Goal: Transaction & Acquisition: Purchase product/service

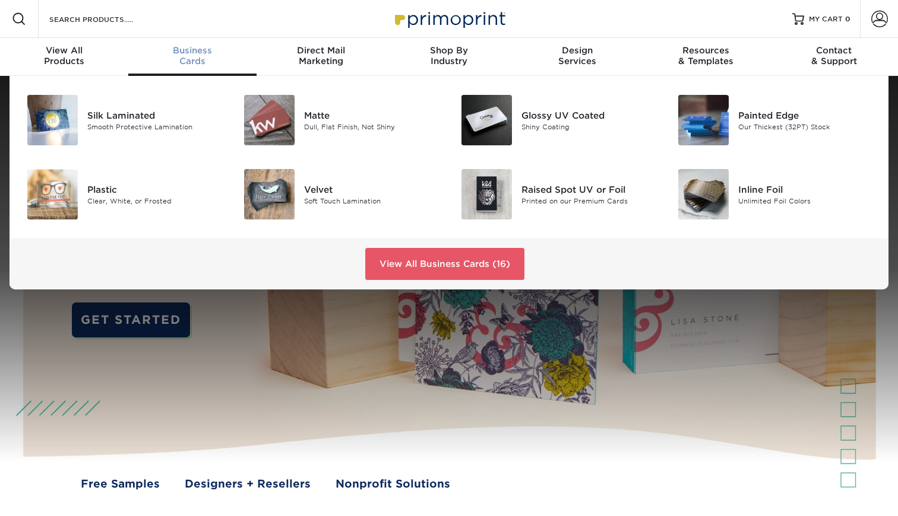
click at [198, 59] on div "Business Cards" at bounding box center [192, 55] width 128 height 21
click at [416, 261] on link "View All Business Cards (16)" at bounding box center [444, 264] width 159 height 32
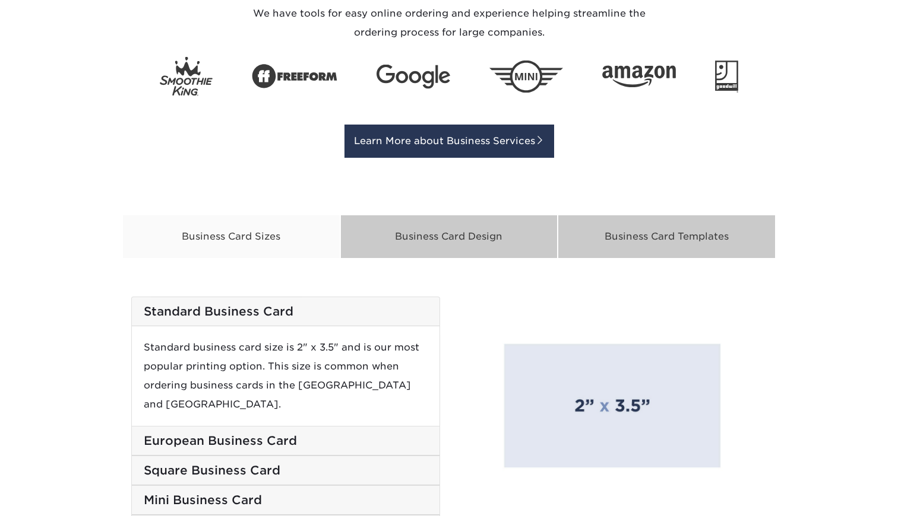
scroll to position [1774, 0]
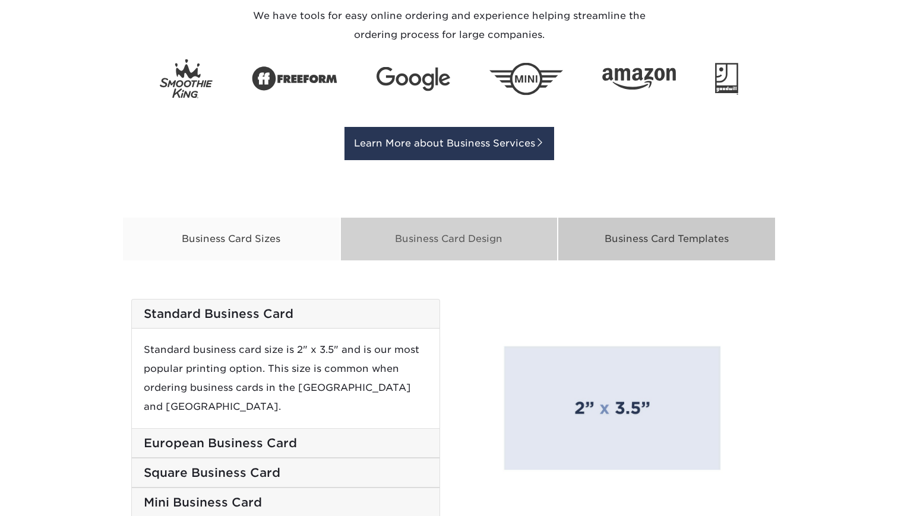
click at [417, 251] on div "Business Card Design" at bounding box center [449, 239] width 218 height 44
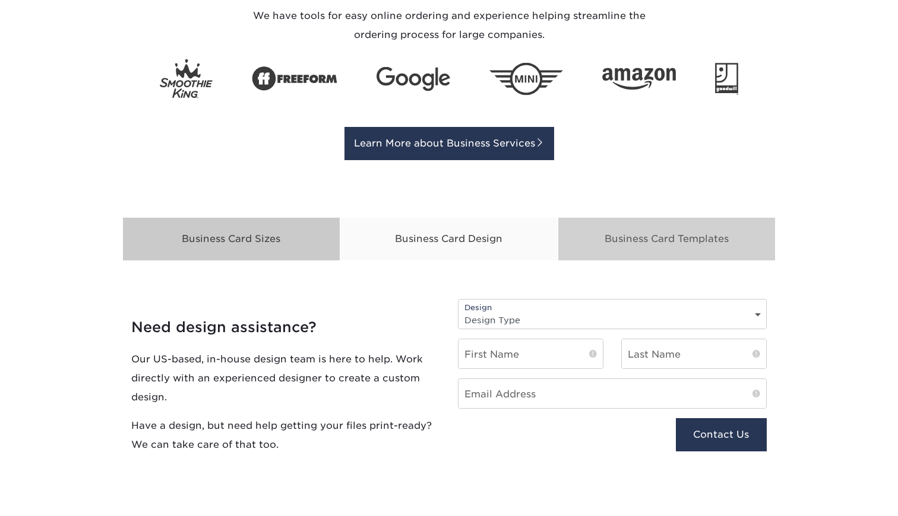
click at [609, 234] on div "Business Card Templates" at bounding box center [666, 239] width 218 height 44
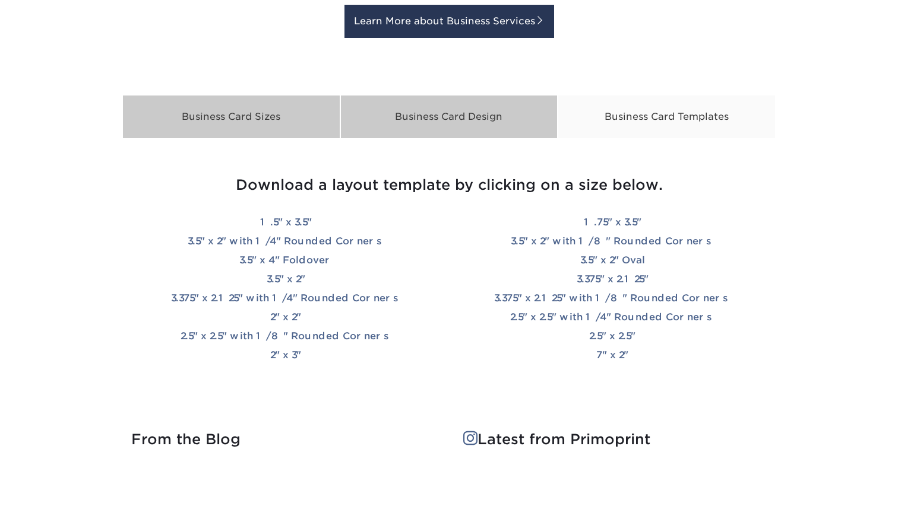
scroll to position [1896, 0]
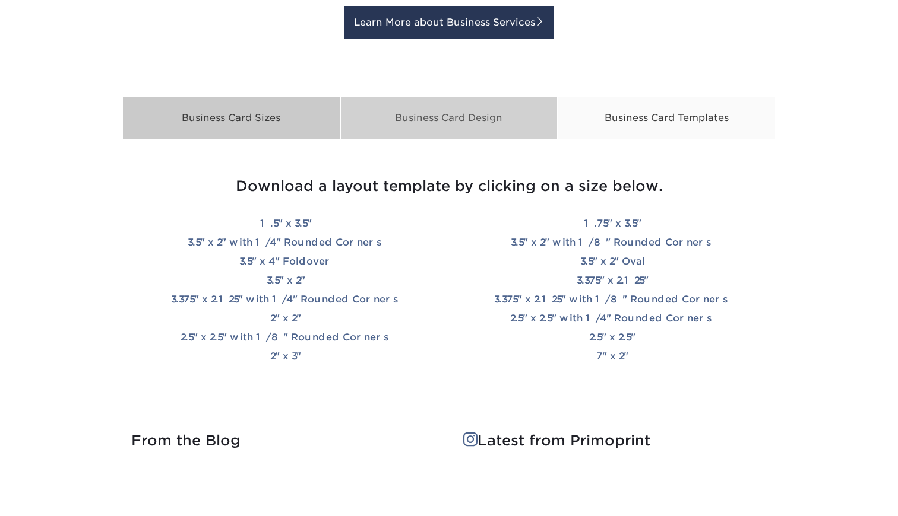
click at [440, 128] on div "Business Card Design" at bounding box center [449, 118] width 218 height 44
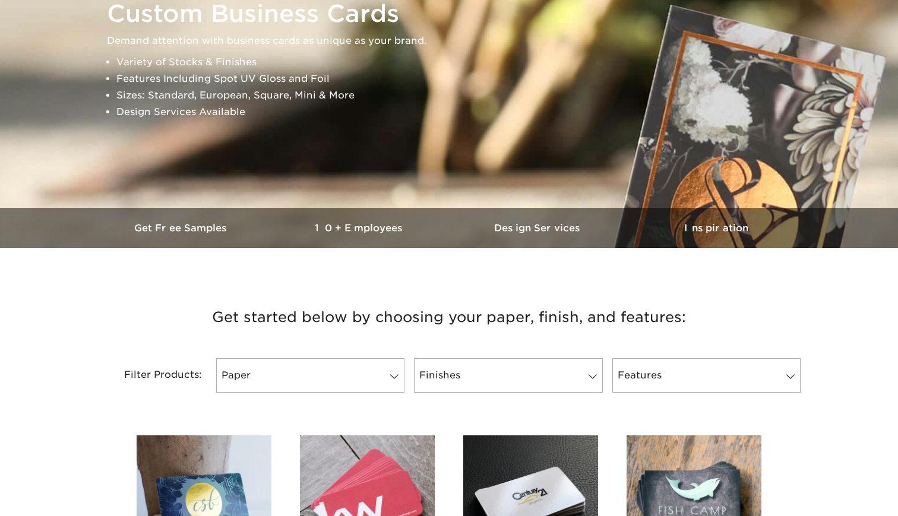
scroll to position [0, 0]
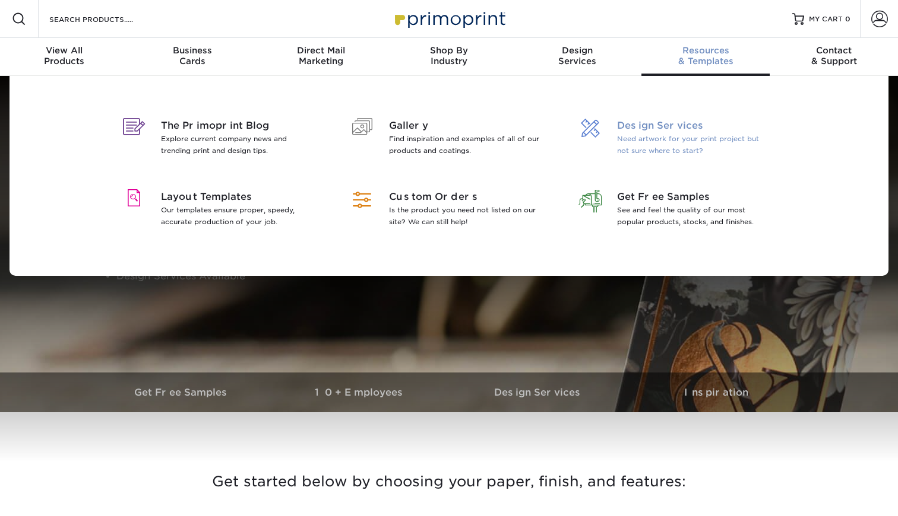
click at [652, 143] on p "Need artwork for your print project but not sure where to start?" at bounding box center [694, 145] width 154 height 24
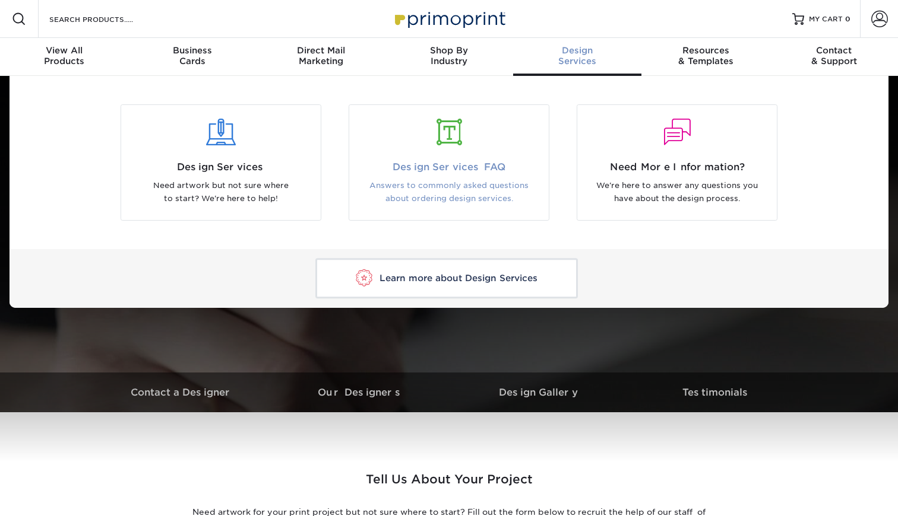
click at [440, 138] on div at bounding box center [449, 132] width 182 height 27
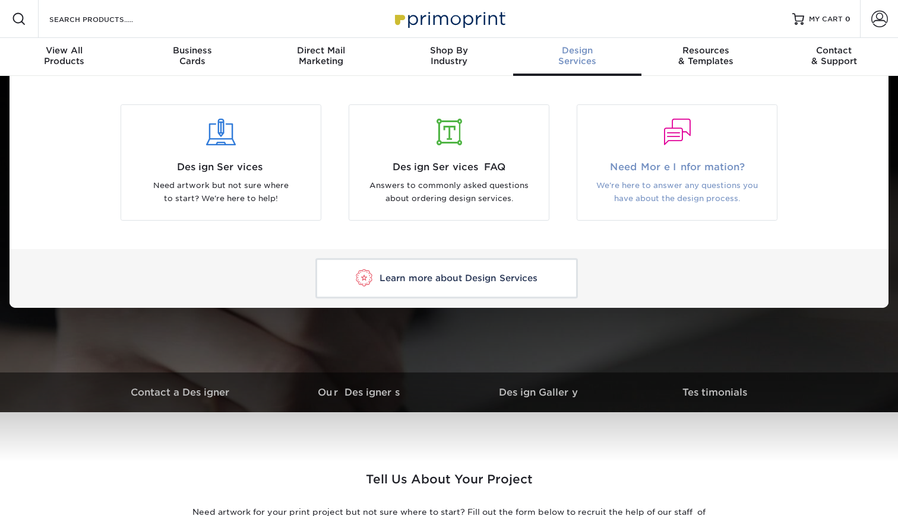
click at [648, 168] on span "Need More Information?" at bounding box center [677, 167] width 182 height 14
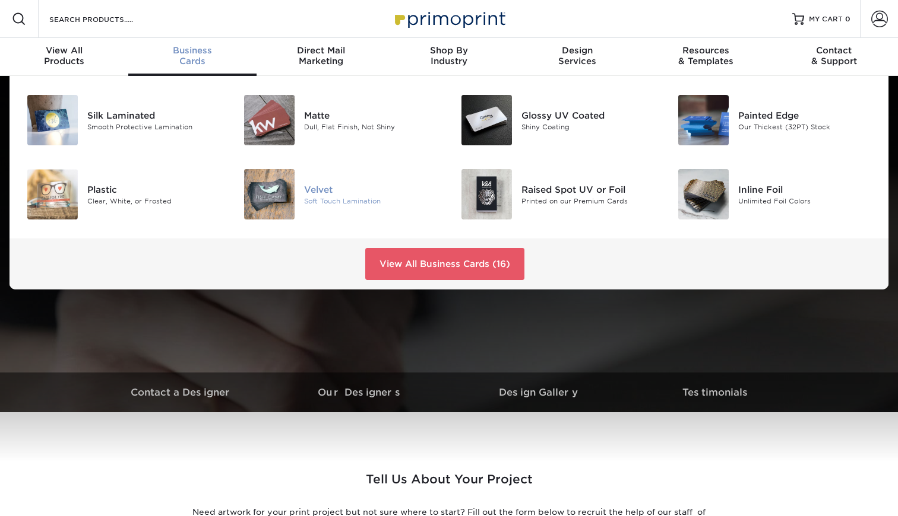
click at [265, 202] on img at bounding box center [269, 194] width 50 height 50
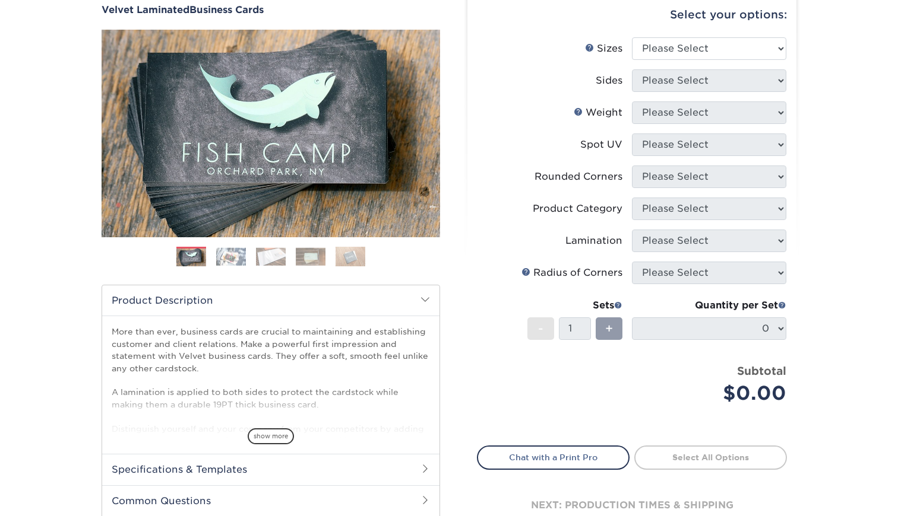
scroll to position [124, 0]
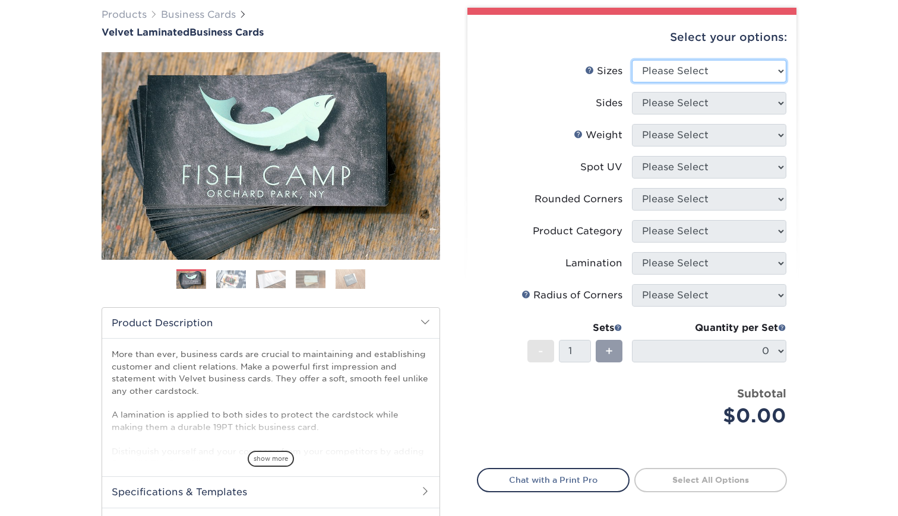
click at [668, 72] on select "Please Select 1.5" x 3.5" - Mini 1.75" x 3.5" - Mini 2" x 2" - Square 2" x 3" -…" at bounding box center [709, 71] width 154 height 23
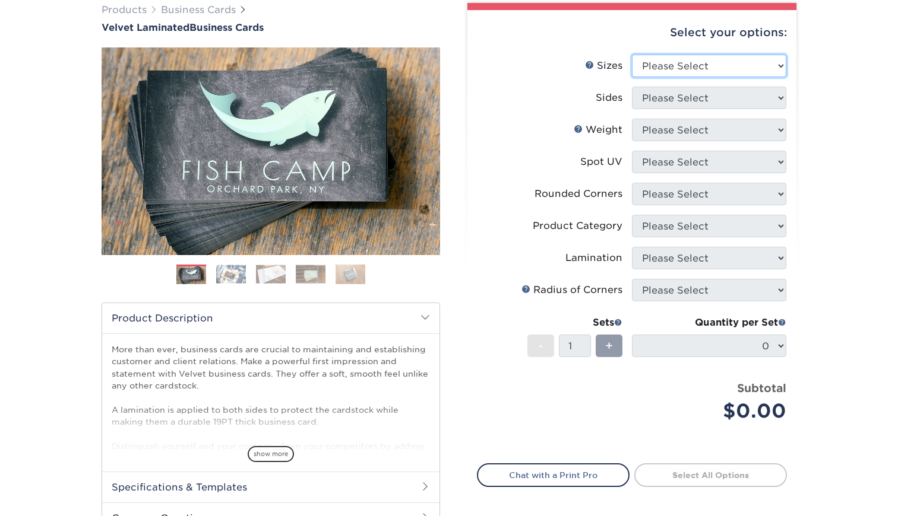
scroll to position [92, 0]
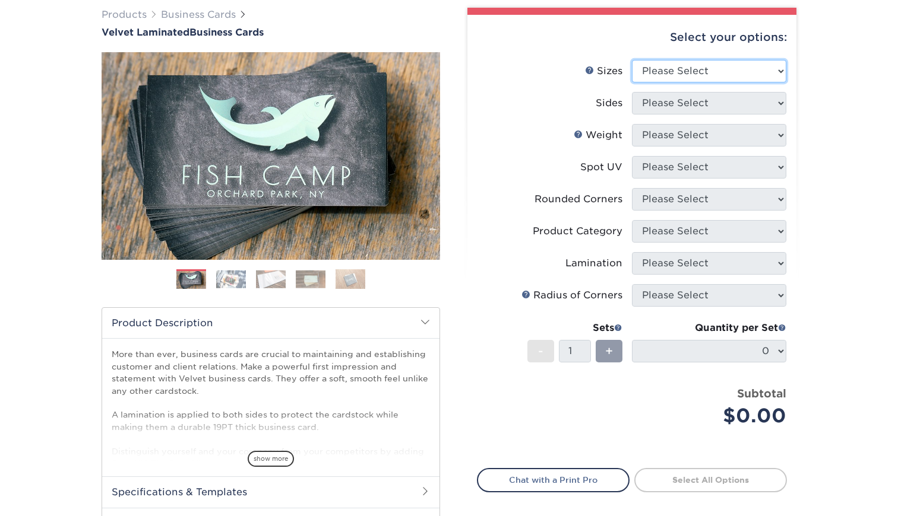
select select "2.00x3.50"
click at [671, 107] on select "Please Select Print Both Sides Print Front Only" at bounding box center [709, 103] width 154 height 23
select select "13abbda7-1d64-4f25-8bb2-c179b224825d"
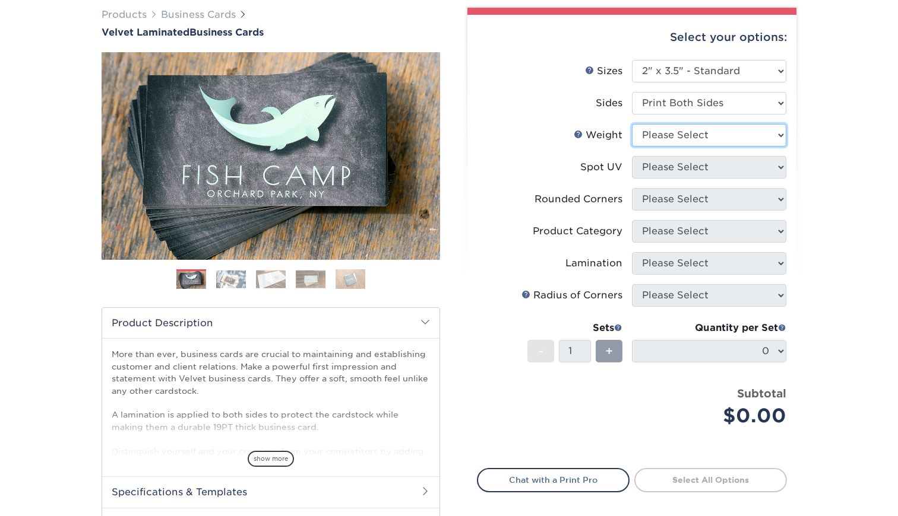
click at [667, 134] on select "Please Select 16PT" at bounding box center [709, 135] width 154 height 23
select select "16PT"
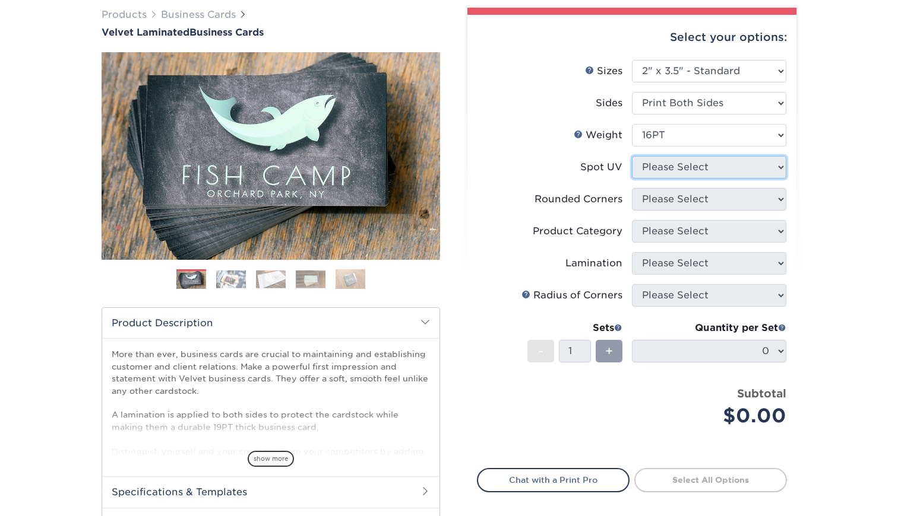
click at [662, 160] on select "Please Select No Spot UV Front and Back (Both Sides) Front Only Back Only" at bounding box center [709, 167] width 154 height 23
select select "1"
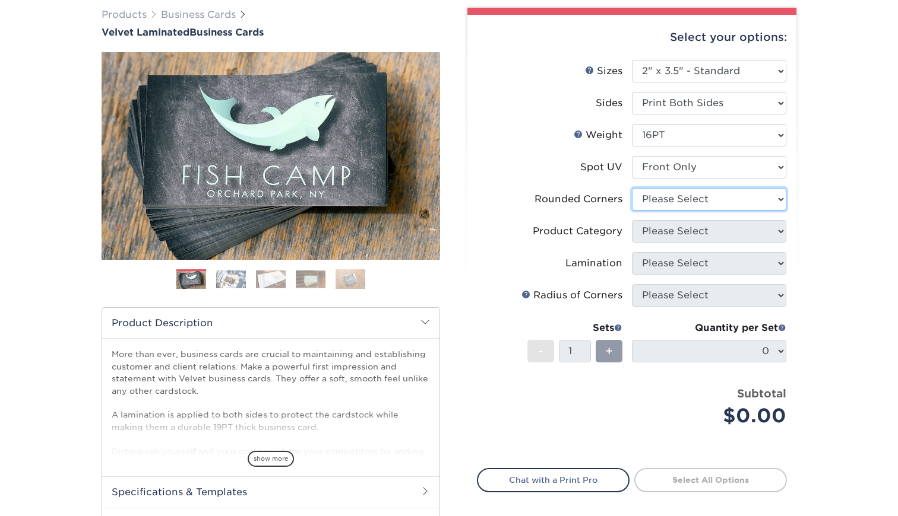
click at [661, 208] on select "Please Select Yes - Round 2 Corners Yes - Round 4 Corners No" at bounding box center [709, 199] width 154 height 23
select select "7672df9e-0e0a-464d-8e1f-920c575e4da3"
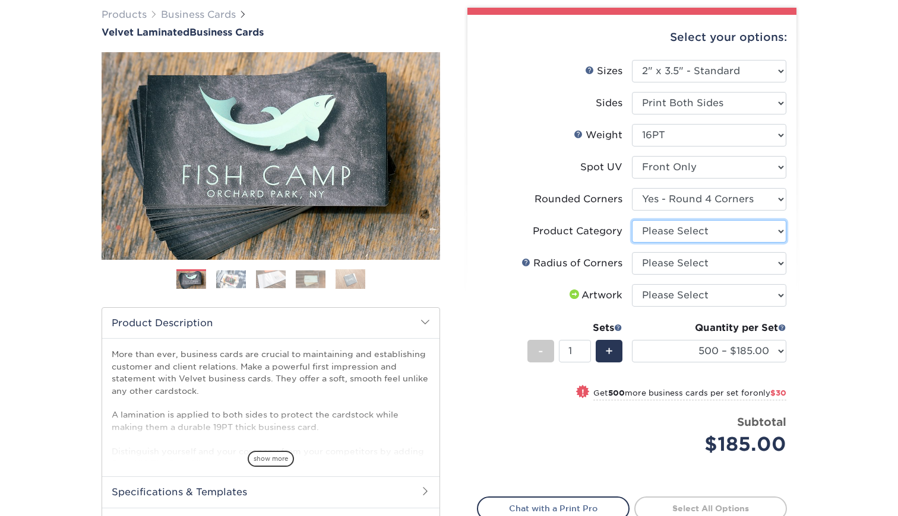
click at [658, 226] on select "Please Select Business Cards" at bounding box center [709, 231] width 154 height 23
select select "3b5148f1-0588-4f88-a218-97bcfdce65c1"
click at [654, 262] on select "Please Select Rounded 1/8" Rounded 1/4"" at bounding box center [709, 263] width 154 height 23
select select "479fbfe7-6a0c-4895-8c9a-81739b7486c9"
click at [653, 297] on select "Please Select I will upload files I need a design - $100" at bounding box center [709, 295] width 154 height 23
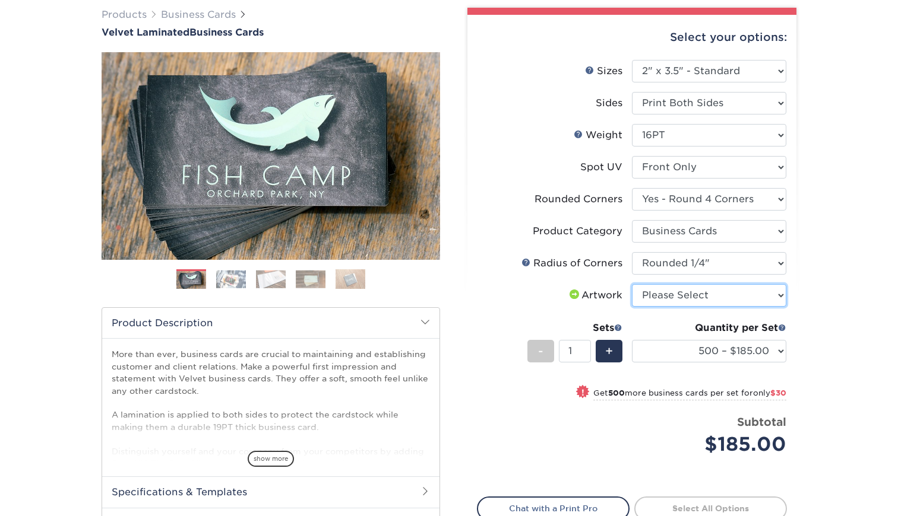
select select "upload"
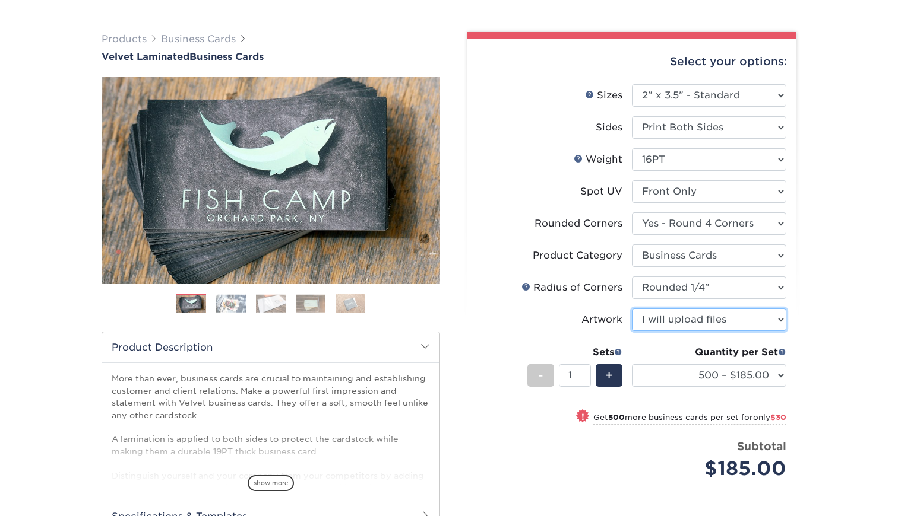
scroll to position [0, 0]
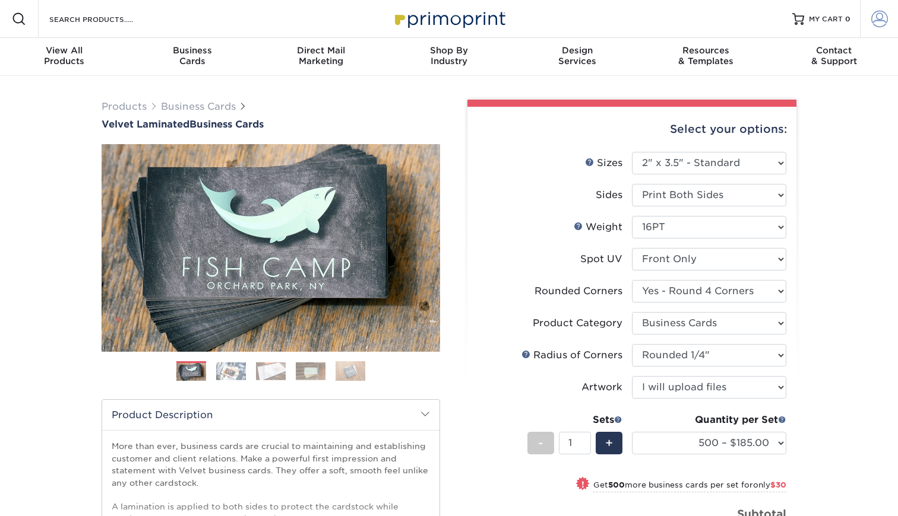
click at [876, 18] on span at bounding box center [879, 19] width 17 height 17
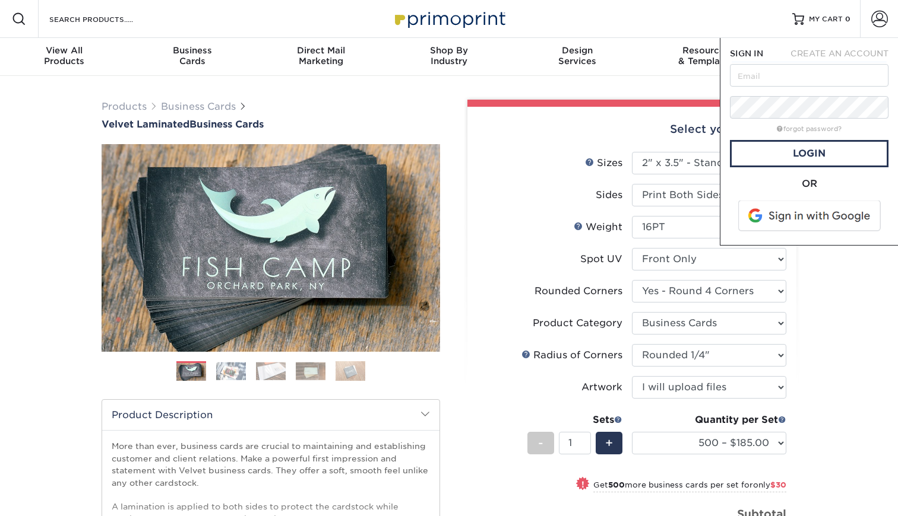
click at [807, 212] on span at bounding box center [809, 216] width 151 height 31
click at [779, 209] on span at bounding box center [809, 216] width 151 height 31
click at [836, 306] on div "Products Business Cards Velvet Laminated Business Cards Previous Next" at bounding box center [449, 401] width 898 height 651
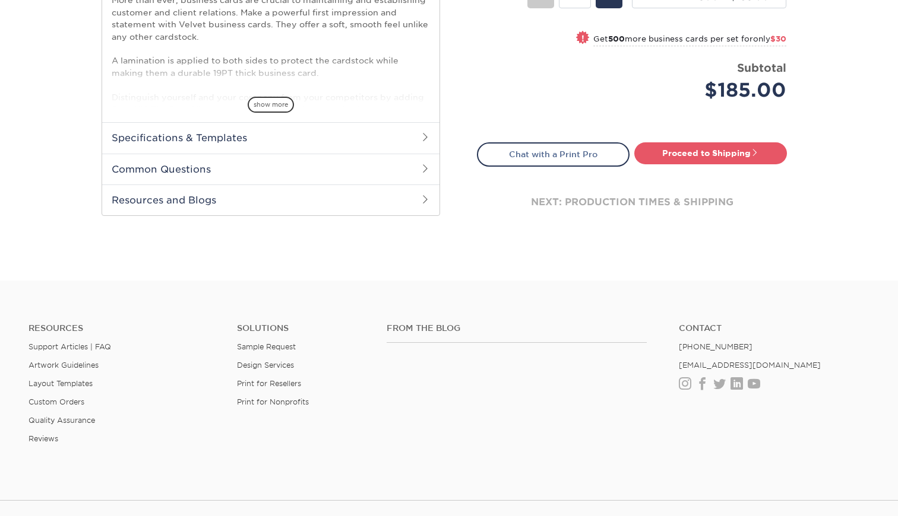
scroll to position [437, 0]
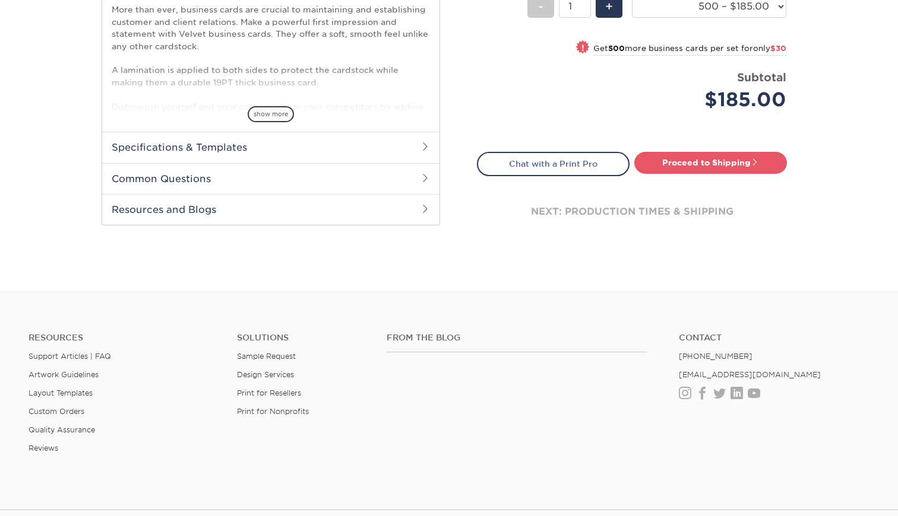
click at [417, 148] on h2 "Specifications & Templates" at bounding box center [270, 147] width 337 height 31
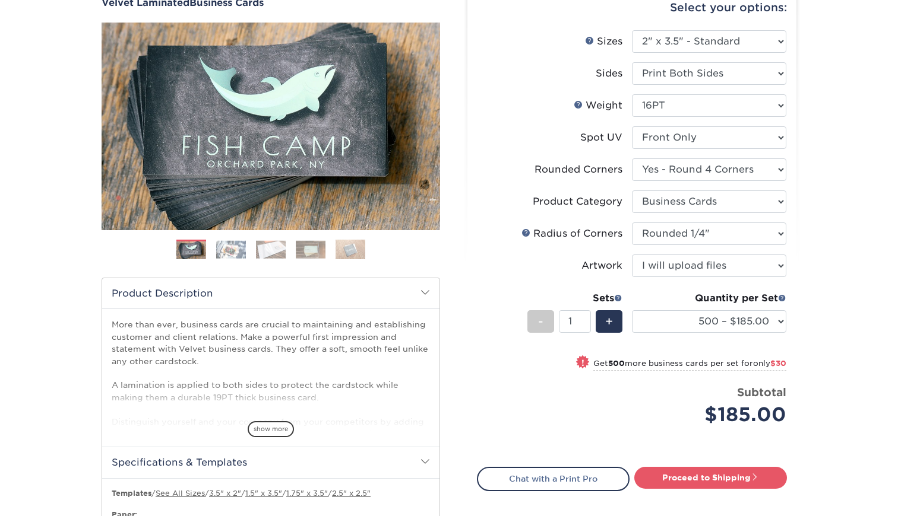
scroll to position [0, 0]
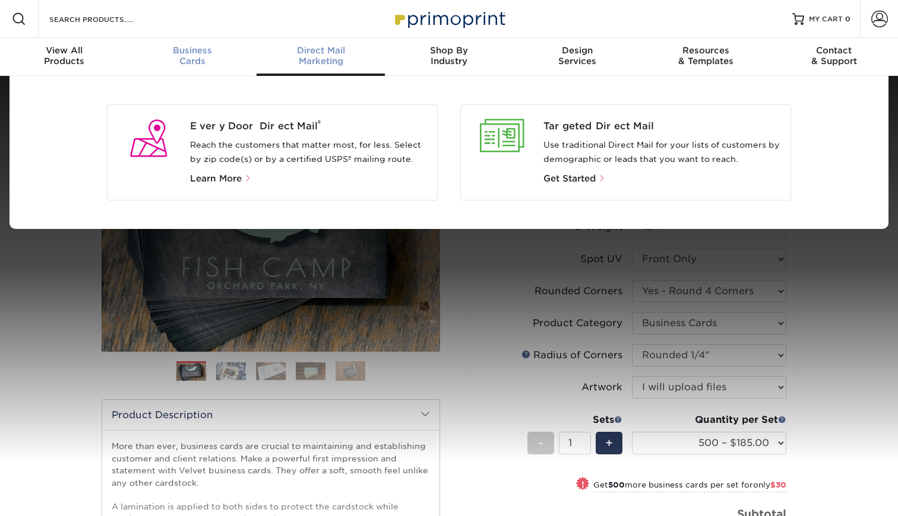
click at [199, 55] on span "Business" at bounding box center [192, 50] width 128 height 11
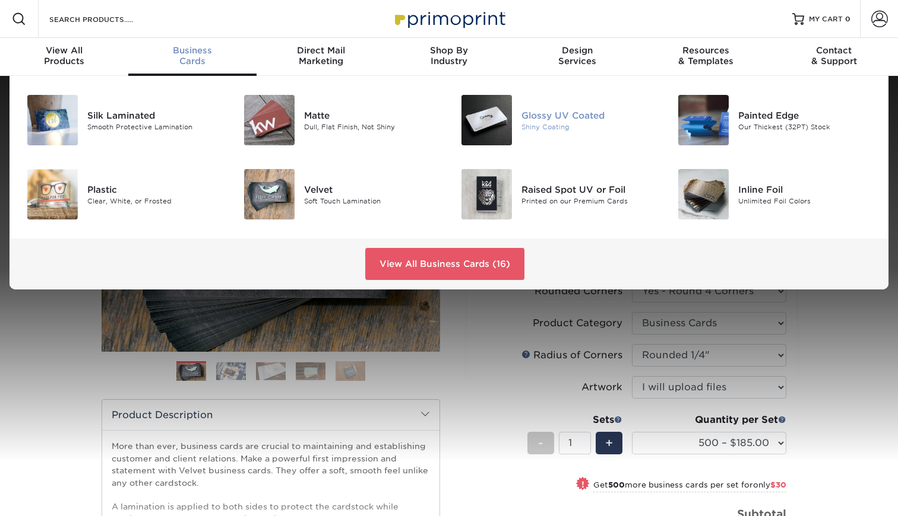
click at [502, 121] on img at bounding box center [486, 120] width 50 height 50
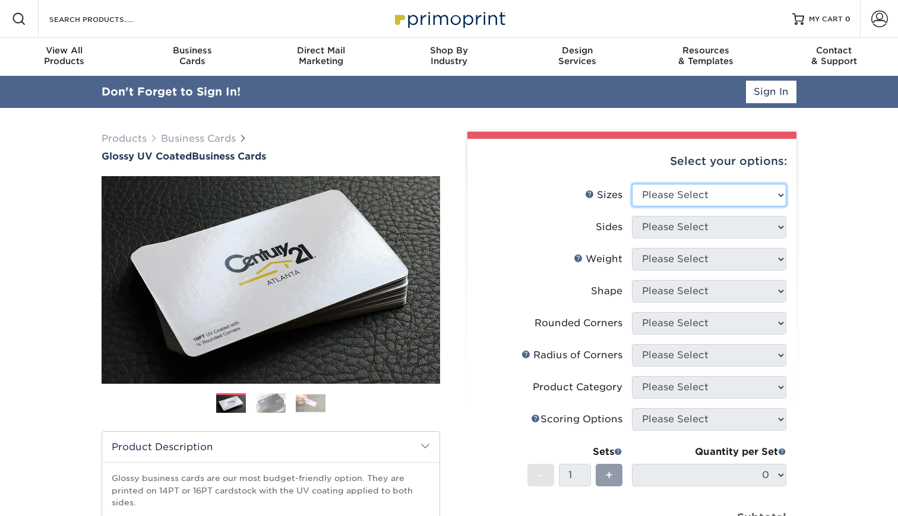
click at [683, 194] on select "Please Select 1.5" x 3.5" - Mini 1.75" x 3.5" - Mini 2" x 2" - Square 2" x 3" -…" at bounding box center [709, 195] width 154 height 23
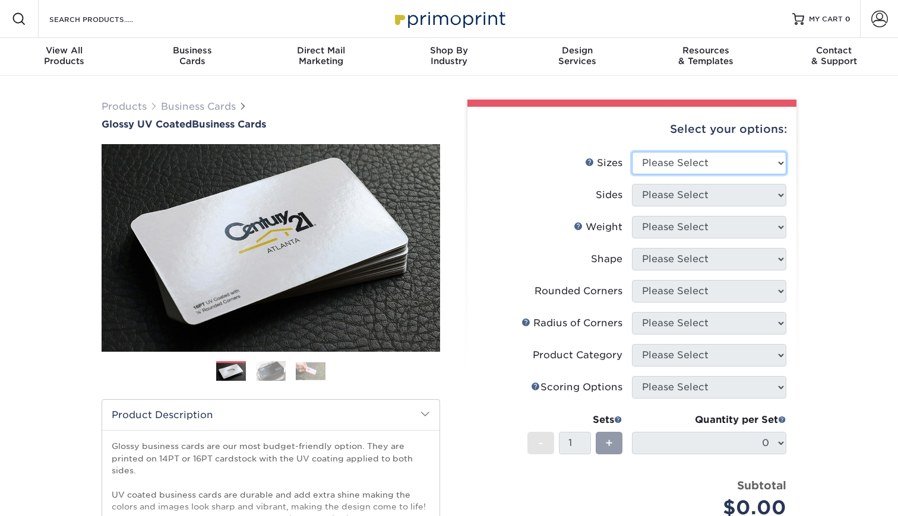
select select "2.00x3.50"
click at [688, 195] on select "Please Select Print Both Sides Print Front Only" at bounding box center [709, 195] width 154 height 23
select select "13abbda7-1d64-4f25-8bb2-c179b224825d"
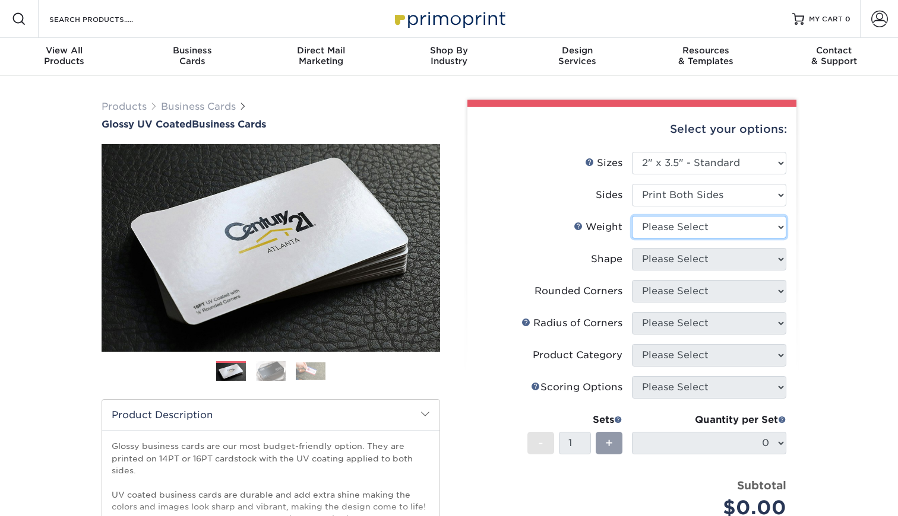
click at [684, 224] on select "Please Select 16PT 14PT" at bounding box center [709, 227] width 154 height 23
select select "16PT"
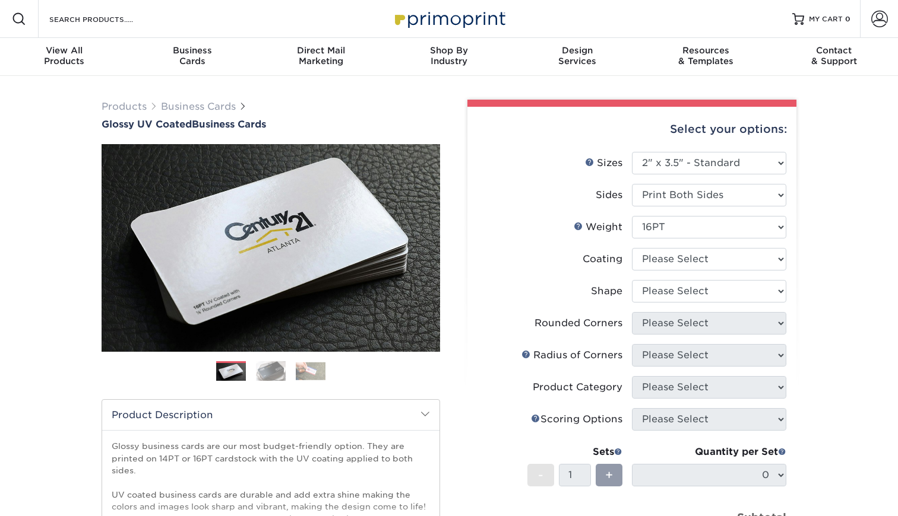
click at [678, 264] on select at bounding box center [709, 259] width 154 height 23
select select "1e8116af-acfc-44b1-83dc-8181aa338834"
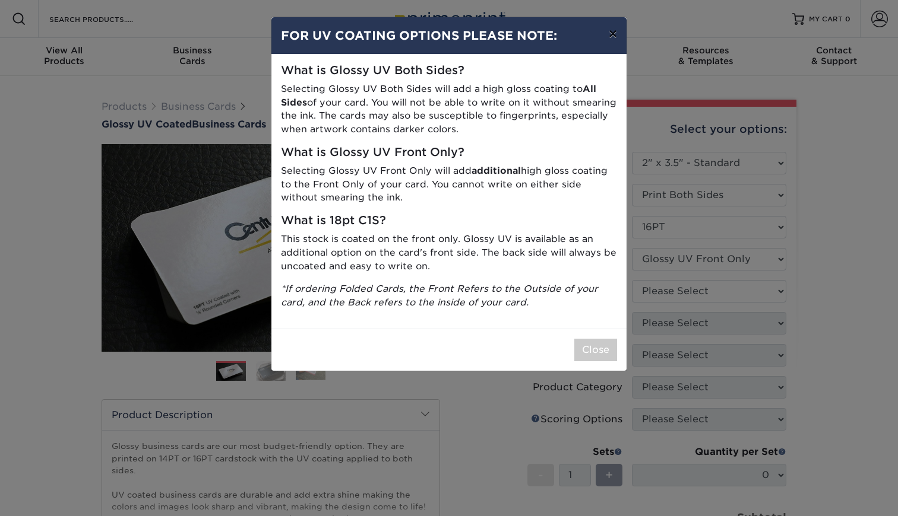
click at [612, 34] on button "×" at bounding box center [612, 33] width 27 height 33
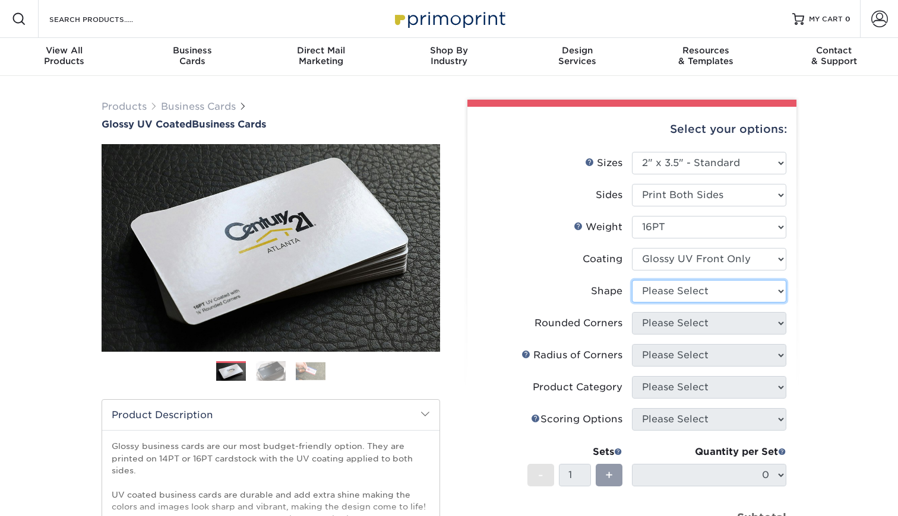
click at [668, 292] on select "Please Select Standard" at bounding box center [709, 291] width 154 height 23
select select "standard"
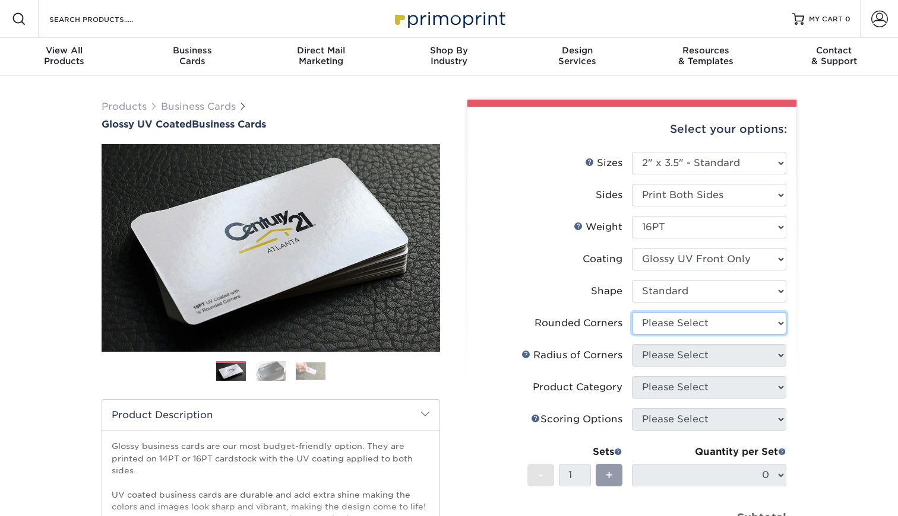
click at [665, 321] on select "Please Select Yes - Round 2 Corners Yes - Round 4 Corners No" at bounding box center [709, 323] width 154 height 23
select select "7672df9e-0e0a-464d-8e1f-920c575e4da3"
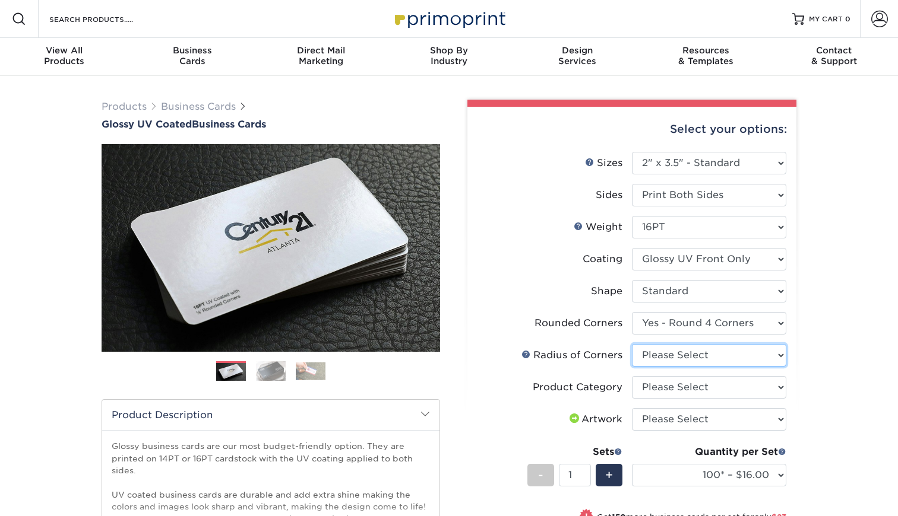
click at [665, 350] on select "Please Select Rounded 1/8" Rounded 1/4"" at bounding box center [709, 355] width 154 height 23
select select "589680c7-ee9a-431b-9d12-d7aeb1386a97"
click at [664, 392] on select "Please Select Business Cards" at bounding box center [709, 387] width 154 height 23
select select "3b5148f1-0588-4f88-a218-97bcfdce65c1"
click at [664, 417] on select "Please Select I will upload files I need a design - $100" at bounding box center [709, 419] width 154 height 23
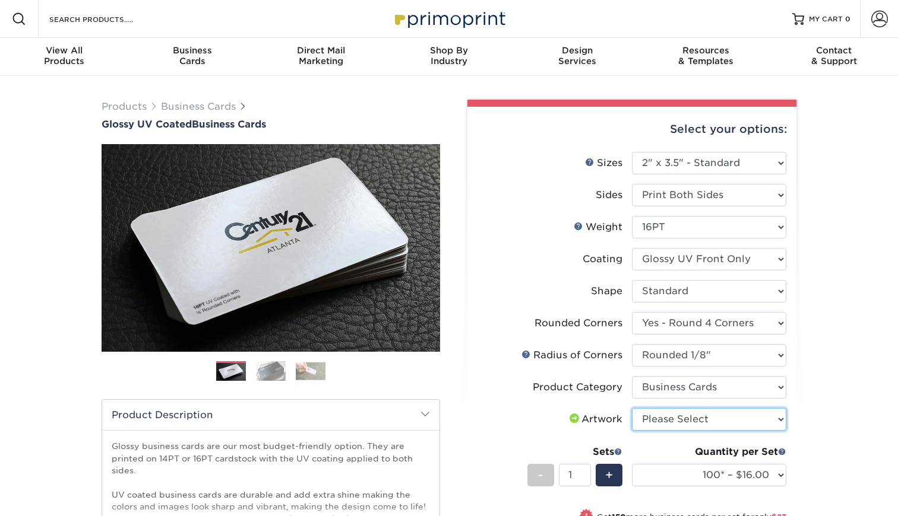
select select "upload"
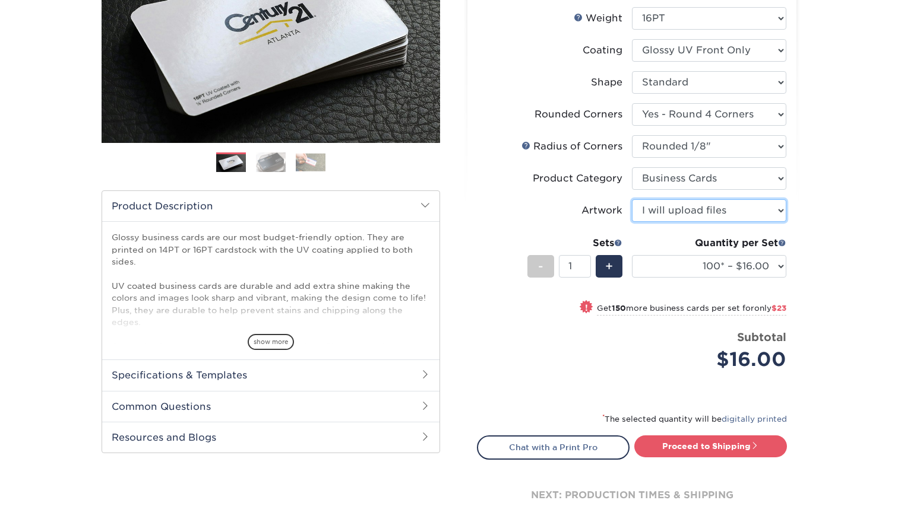
scroll to position [237, 0]
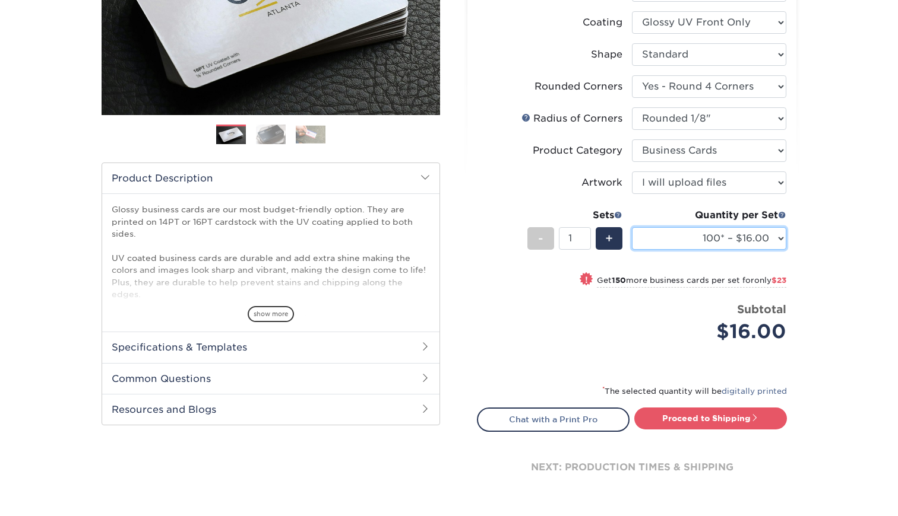
click at [687, 242] on select "100* – $16.00 250* – $39.00 500 – $77.00 1000 – $94.00 2500 – $173.00 5000 – $2…" at bounding box center [709, 238] width 154 height 23
select select "250* – $39.00"
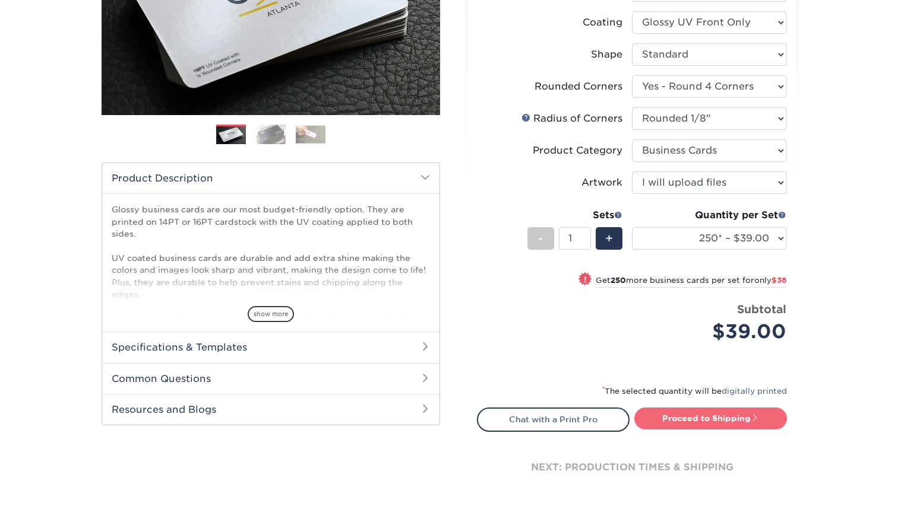
click at [662, 418] on link "Proceed to Shipping" at bounding box center [710, 418] width 153 height 21
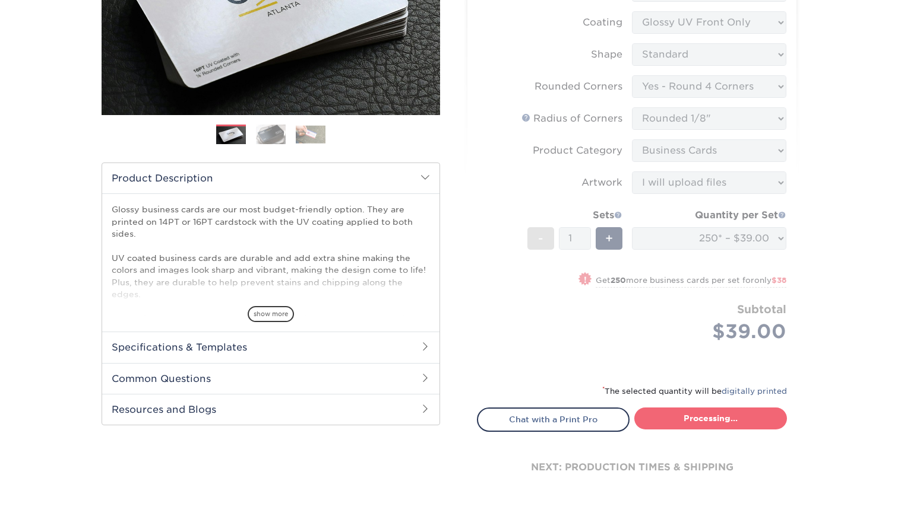
type input "Set 1"
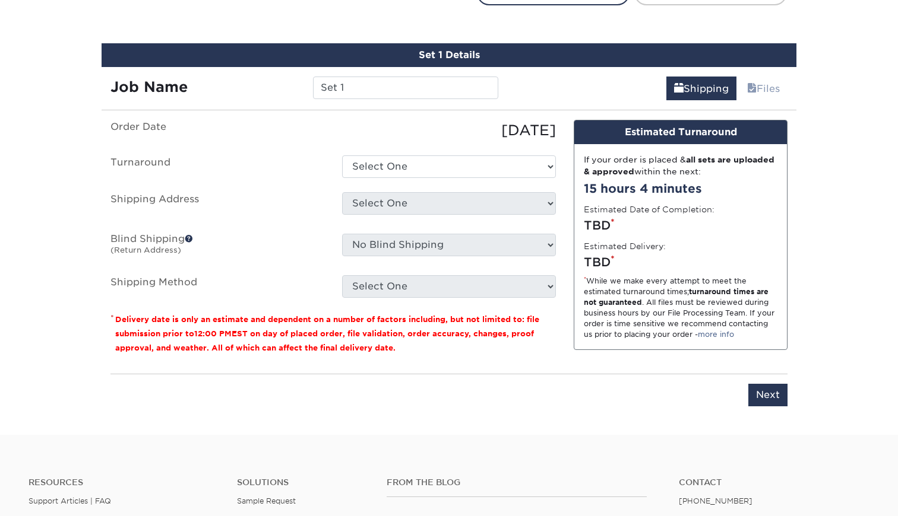
scroll to position [676, 0]
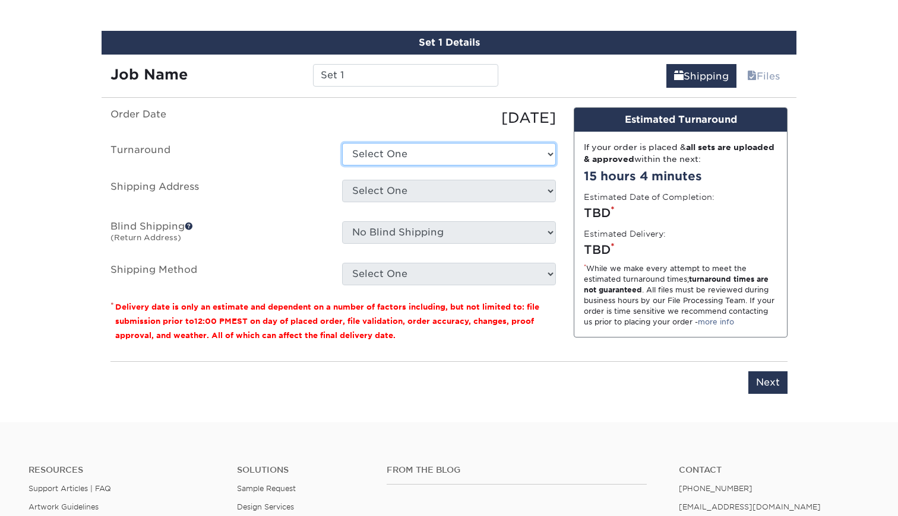
click at [474, 153] on select "Select One 2-4 Business Days 2 Day Next Business Day" at bounding box center [449, 154] width 214 height 23
select select "a7b91717-f412-4747-9b74-77eb55e3cb00"
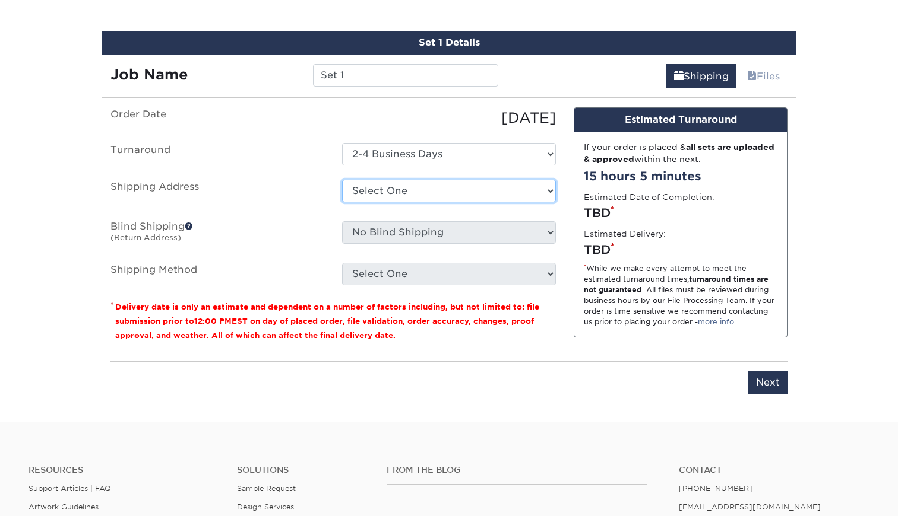
click at [461, 186] on select "Select One + Add New Address - Login" at bounding box center [449, 191] width 214 height 23
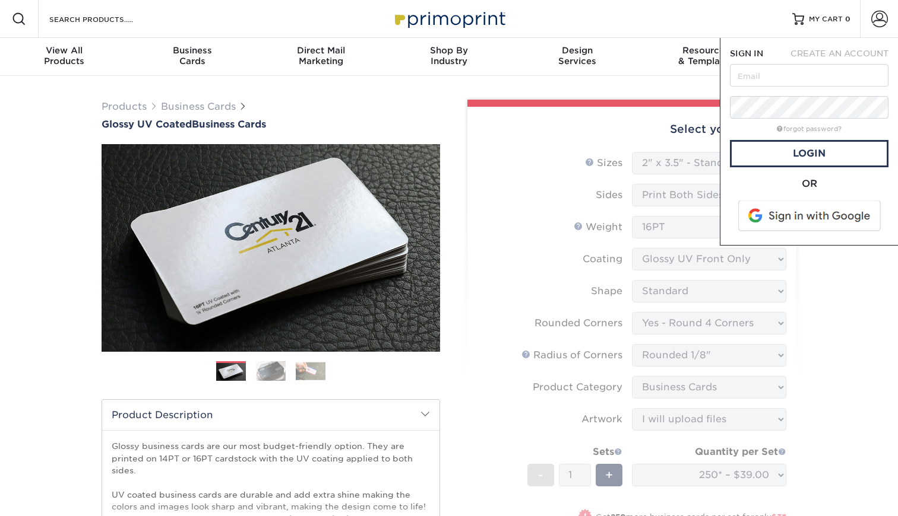
click at [767, 207] on span at bounding box center [809, 216] width 151 height 31
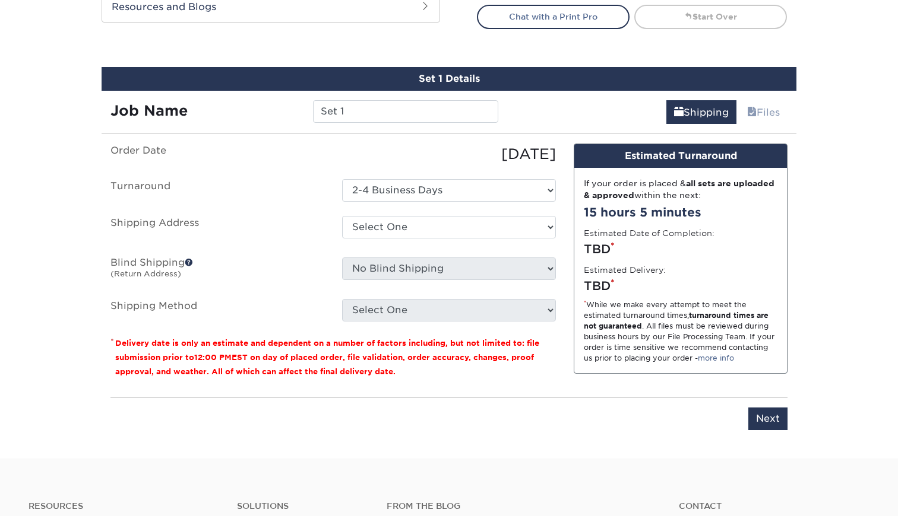
scroll to position [642, 0]
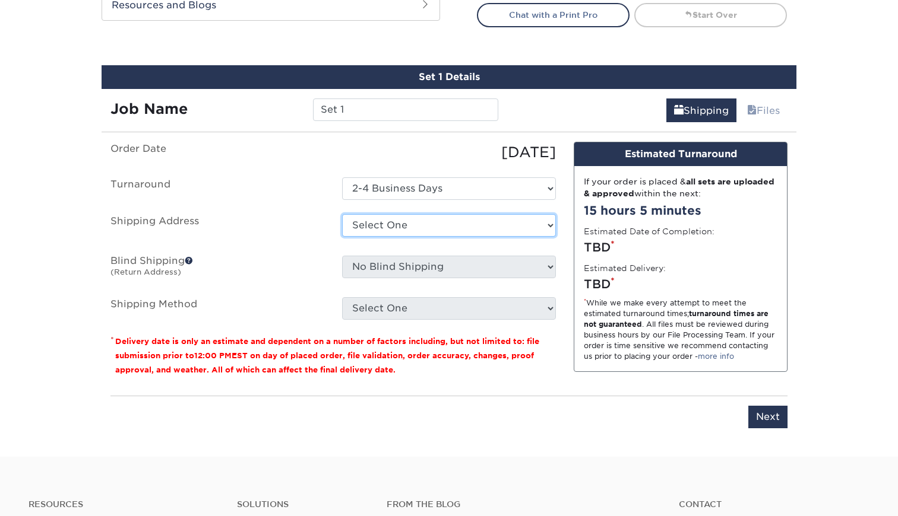
click at [531, 224] on select "Select One + Add New Address - Login" at bounding box center [449, 225] width 214 height 23
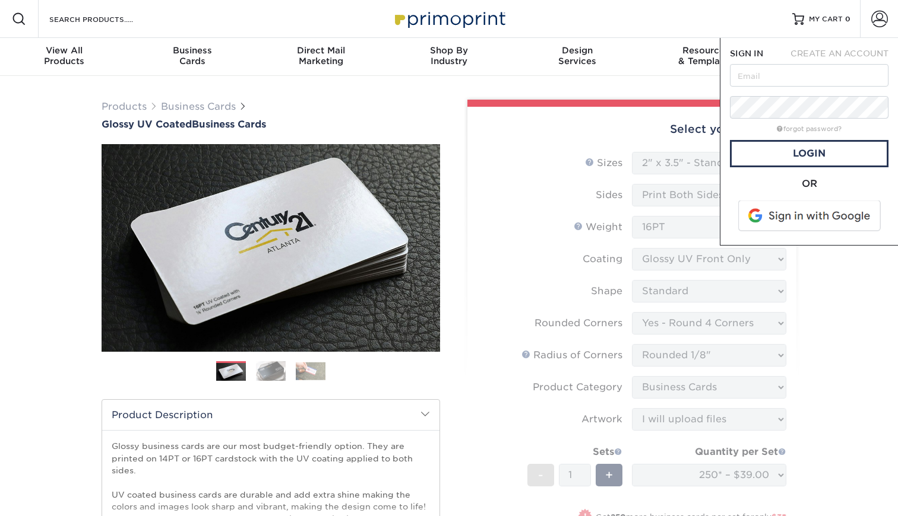
click at [779, 211] on span at bounding box center [809, 216] width 151 height 31
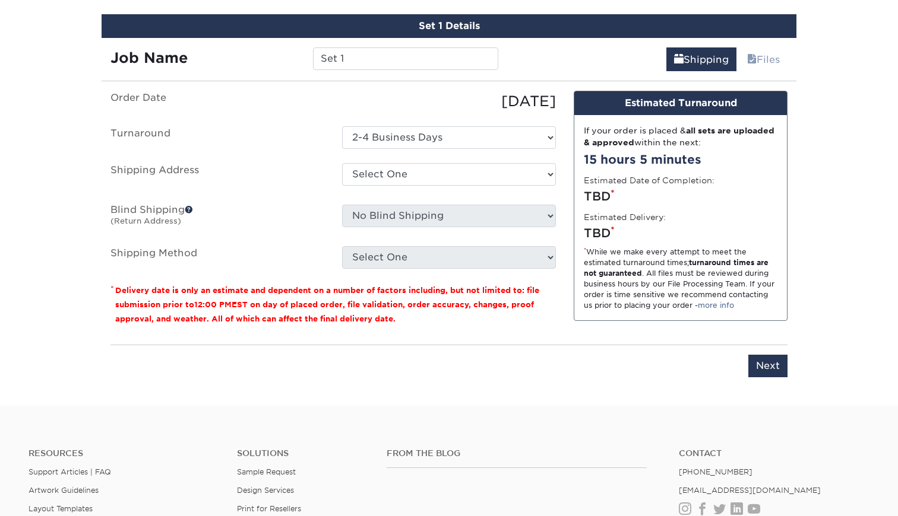
scroll to position [665, 0]
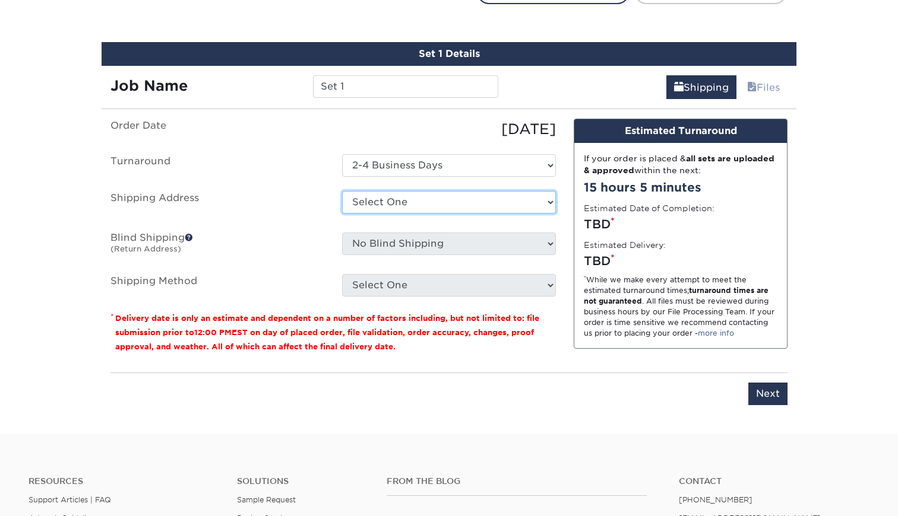
click at [495, 203] on select "Select One + Add New Address - Login" at bounding box center [449, 202] width 214 height 23
select select "newaddress"
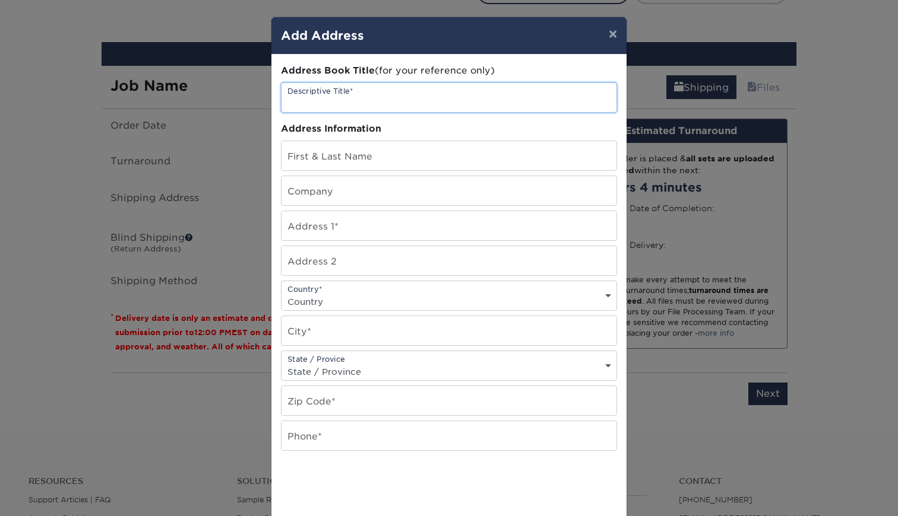
click at [439, 108] on input "text" at bounding box center [448, 97] width 335 height 29
type input "Business"
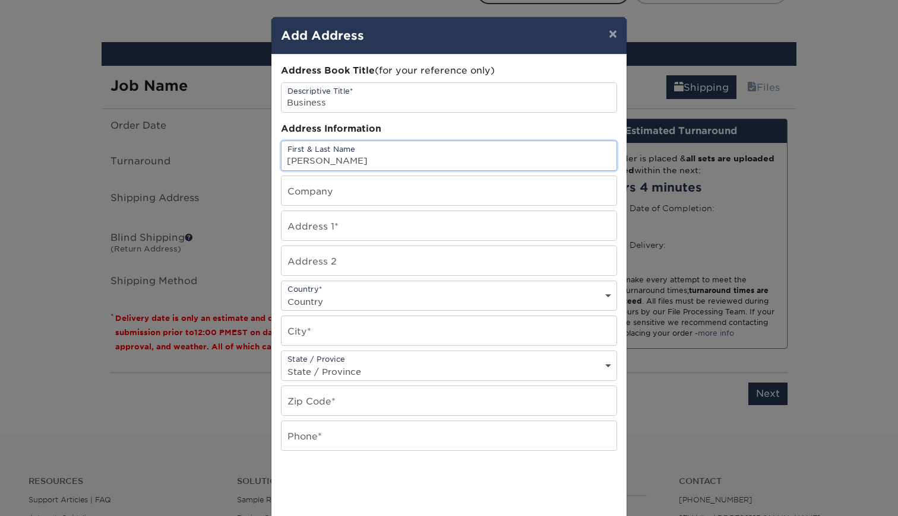
type input "[PERSON_NAME]"
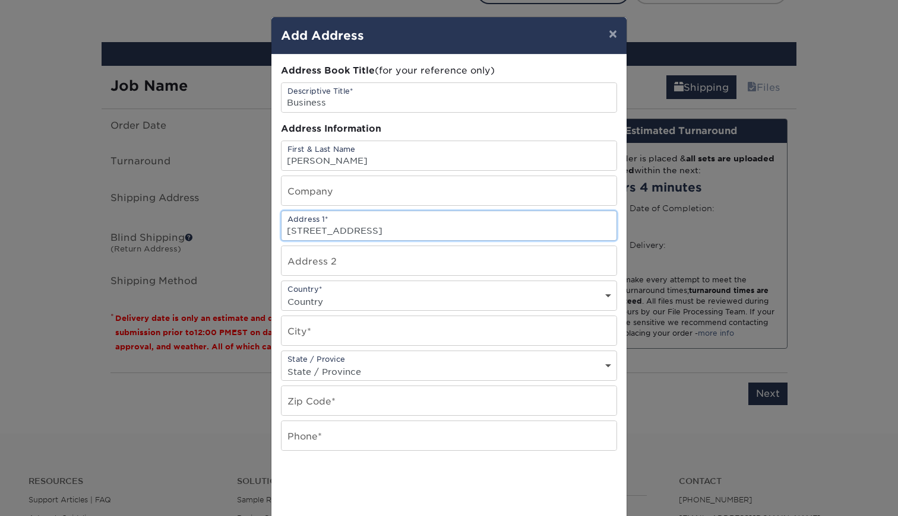
type input "[STREET_ADDRESS]"
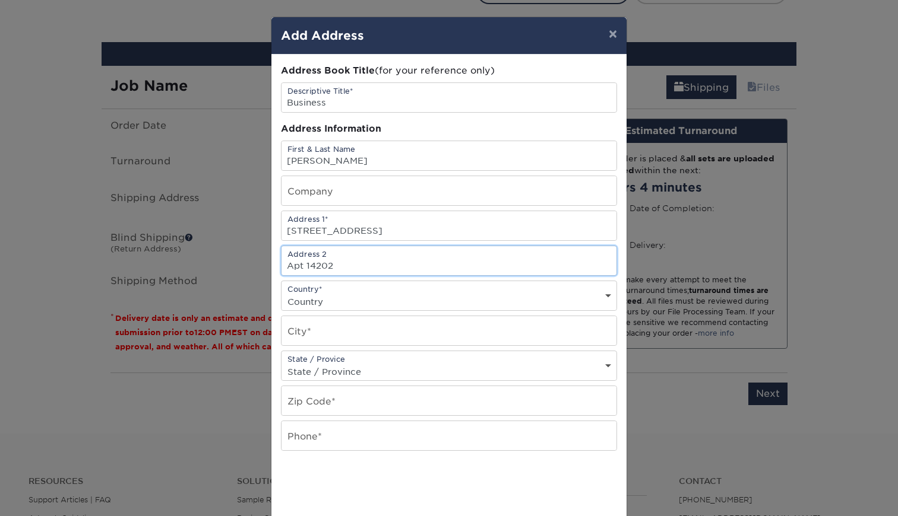
type input "Apt 14202"
click at [385, 294] on select "Country [GEOGRAPHIC_DATA] [GEOGRAPHIC_DATA] ----------------------------- [GEOG…" at bounding box center [448, 301] width 335 height 17
select select "US"
click at [366, 329] on input "text" at bounding box center [448, 330] width 335 height 29
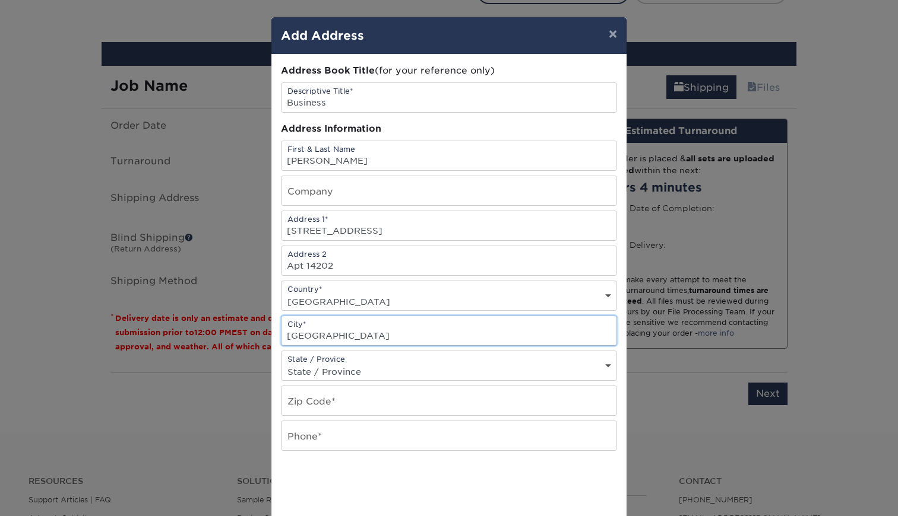
type input "[GEOGRAPHIC_DATA]"
click at [328, 369] on select "State / Province [US_STATE] [US_STATE] [US_STATE] [US_STATE] [US_STATE] [US_STA…" at bounding box center [448, 371] width 335 height 17
select select "[GEOGRAPHIC_DATA]"
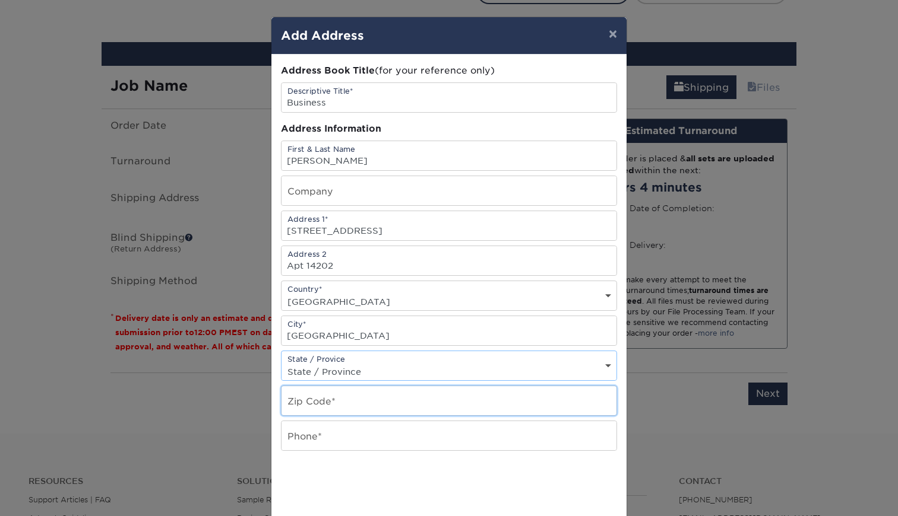
click at [333, 395] on input "text" at bounding box center [448, 400] width 335 height 29
type input "76018"
click at [324, 427] on input "text" at bounding box center [448, 435] width 335 height 29
type input "4044760181"
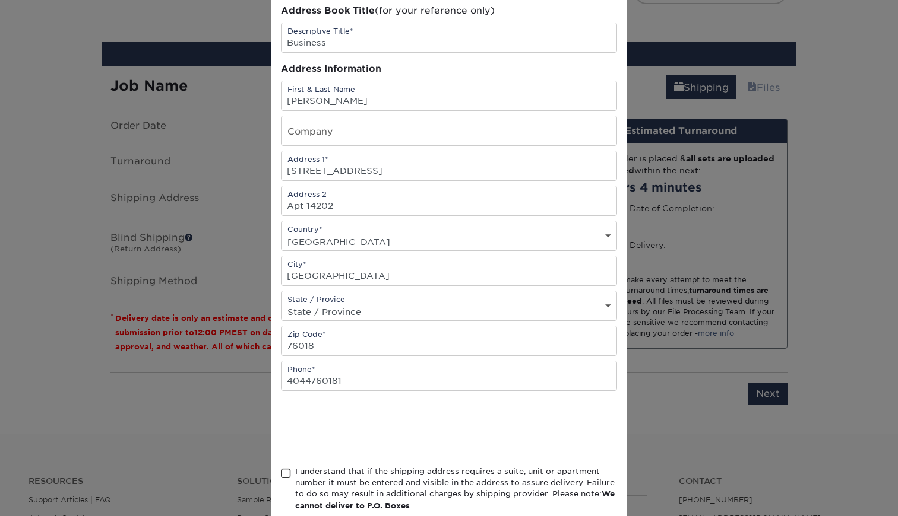
scroll to position [127, 0]
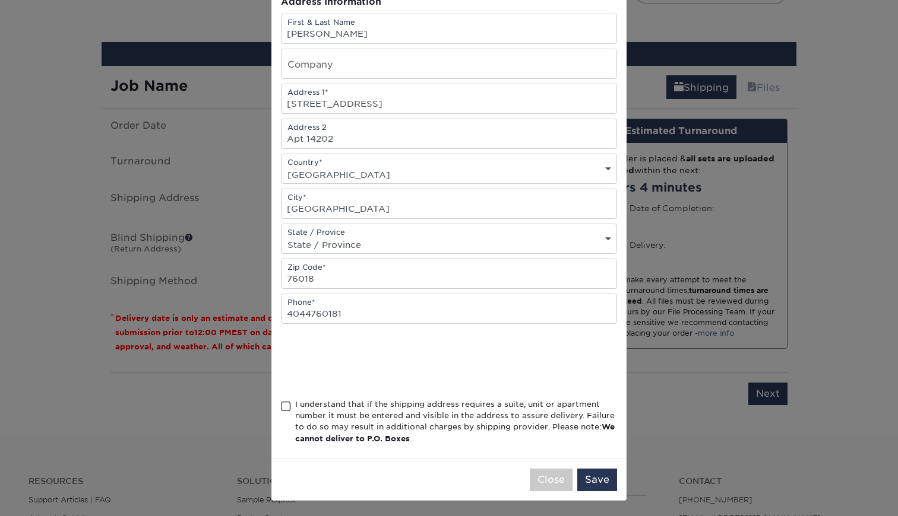
click at [290, 404] on span at bounding box center [286, 406] width 10 height 11
click at [0, 0] on input "I understand that if the shipping address requires a suite, unit or apartment n…" at bounding box center [0, 0] width 0 height 0
click at [598, 477] on button "Save" at bounding box center [597, 480] width 40 height 23
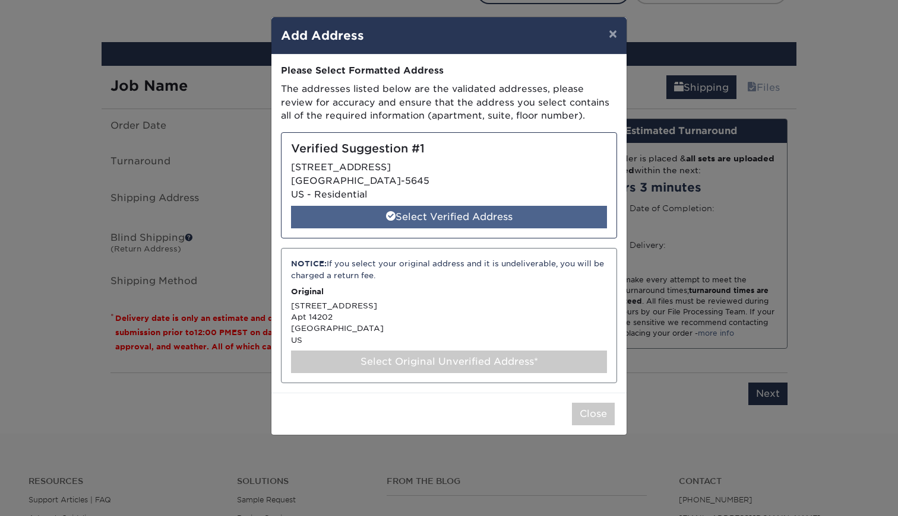
click at [519, 214] on div "Select Verified Address" at bounding box center [449, 217] width 316 height 23
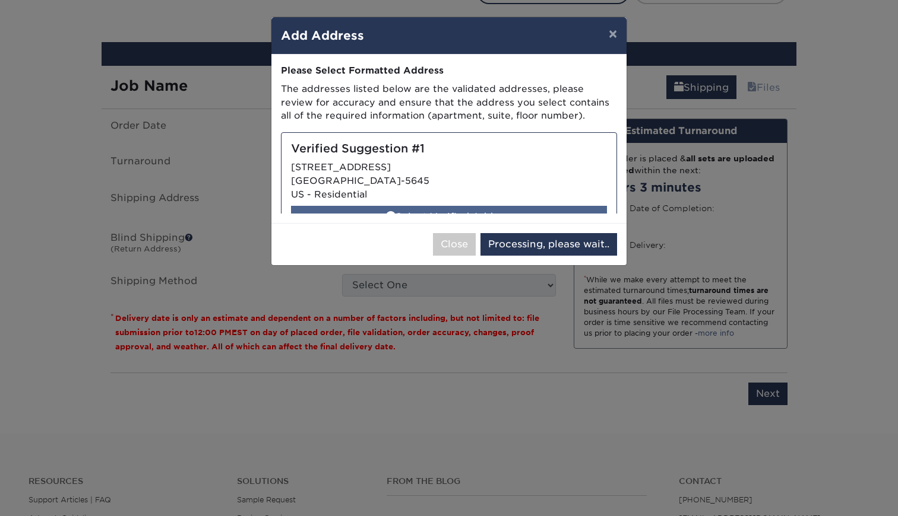
select select "286438"
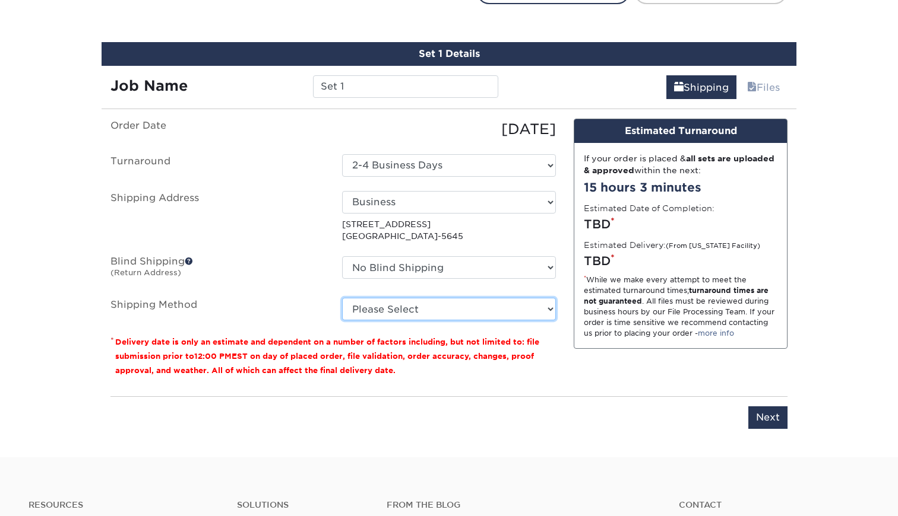
click at [429, 310] on select "Please Select Ground Shipping (+$7.84) 3 Day Shipping Service (+$20.06) 2 Day A…" at bounding box center [449, 309] width 214 height 23
click at [416, 309] on select "Please Select Ground Shipping (+$7.84) 3 Day Shipping Service (+$20.06) 2 Day A…" at bounding box center [449, 309] width 214 height 23
click at [425, 310] on select "Please Select Ground Shipping (+$7.84) 3 Day Shipping Service (+$20.06) 2 Day A…" at bounding box center [449, 309] width 214 height 23
click at [426, 313] on select "Please Select Ground Shipping (+$7.84) 3 Day Shipping Service (+$20.06) 2 Day A…" at bounding box center [449, 309] width 214 height 23
click at [428, 307] on select "Please Select Ground Shipping (+$7.84) 3 Day Shipping Service (+$20.06) 2 Day A…" at bounding box center [449, 309] width 214 height 23
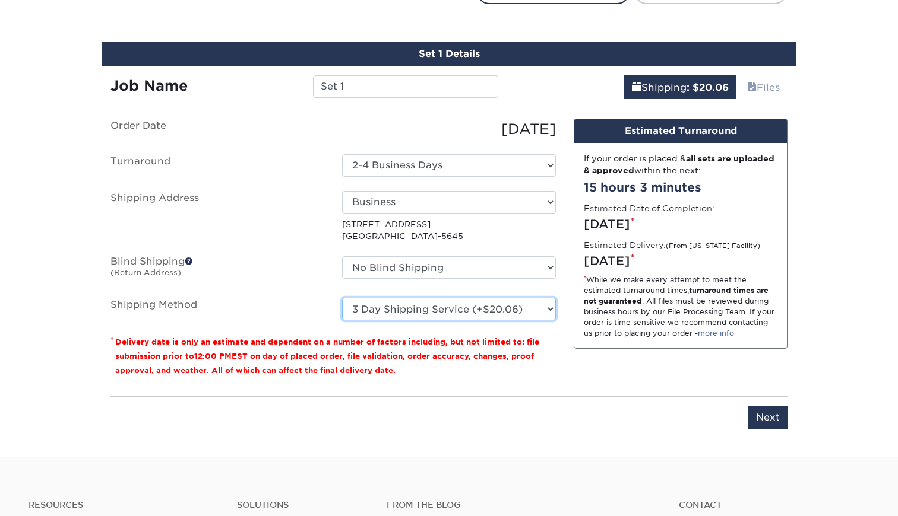
click at [427, 303] on select "Please Select Ground Shipping (+$7.84) 3 Day Shipping Service (+$20.06) 2 Day A…" at bounding box center [449, 309] width 214 height 23
select select "03"
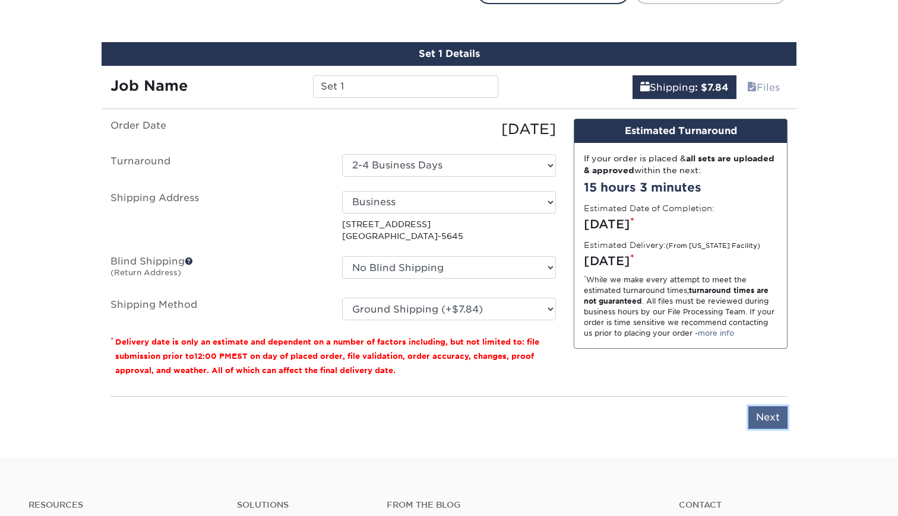
click at [754, 414] on input "Next" at bounding box center [767, 418] width 39 height 23
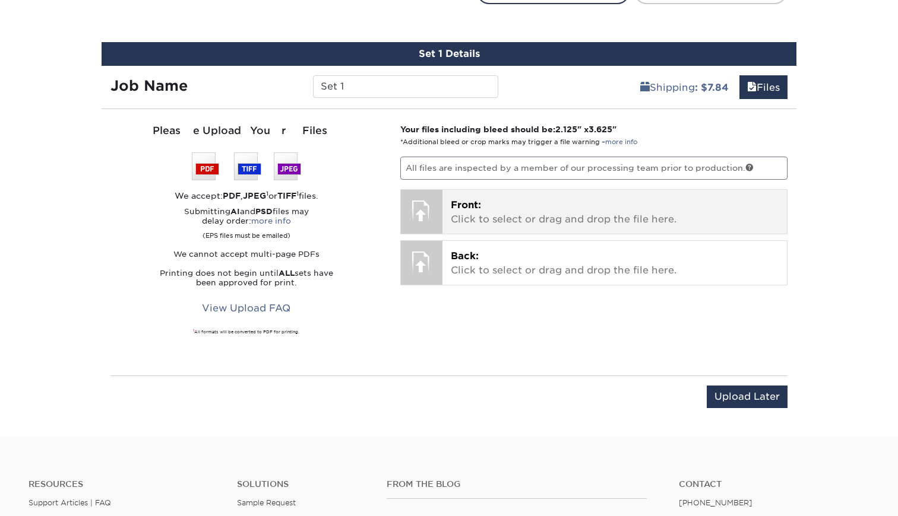
click at [533, 209] on p "Front: Click to select or drag and drop the file here." at bounding box center [615, 212] width 328 height 28
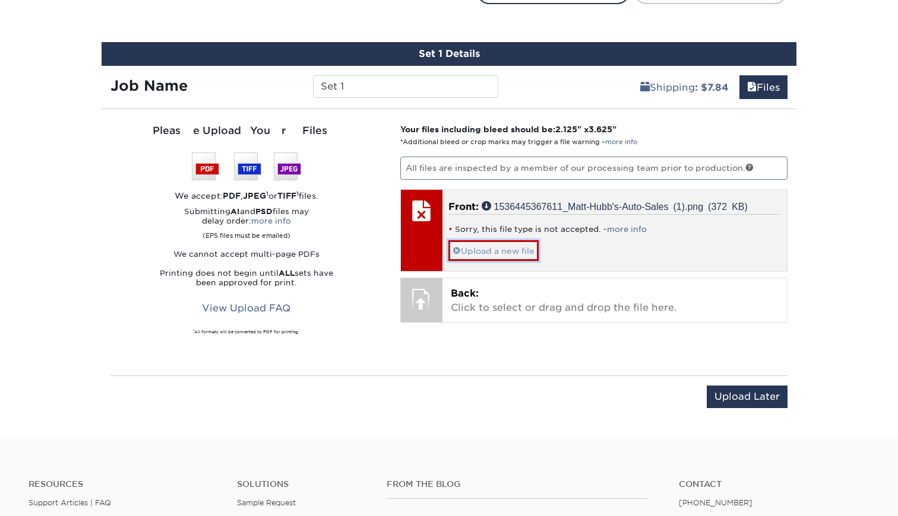
click at [524, 251] on link "Upload a new file" at bounding box center [493, 250] width 90 height 21
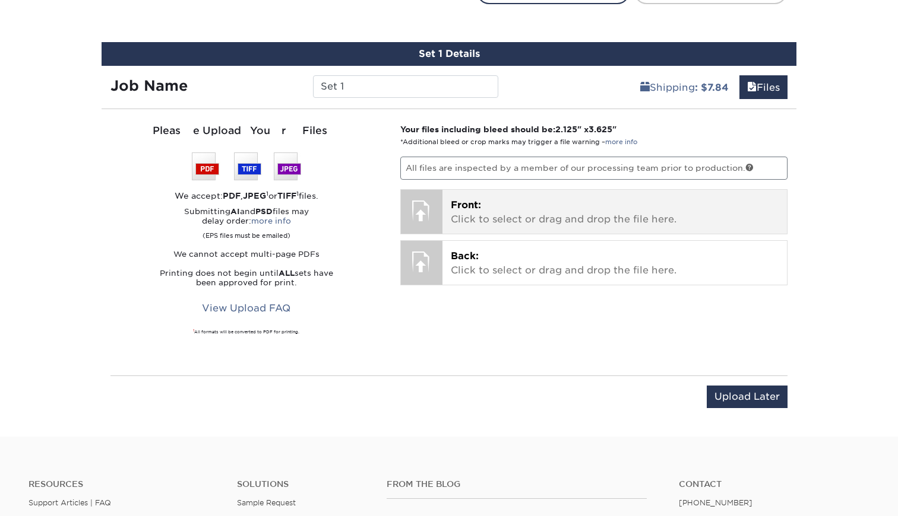
click at [514, 211] on p "Front: Click to select or drag and drop the file here." at bounding box center [615, 212] width 328 height 28
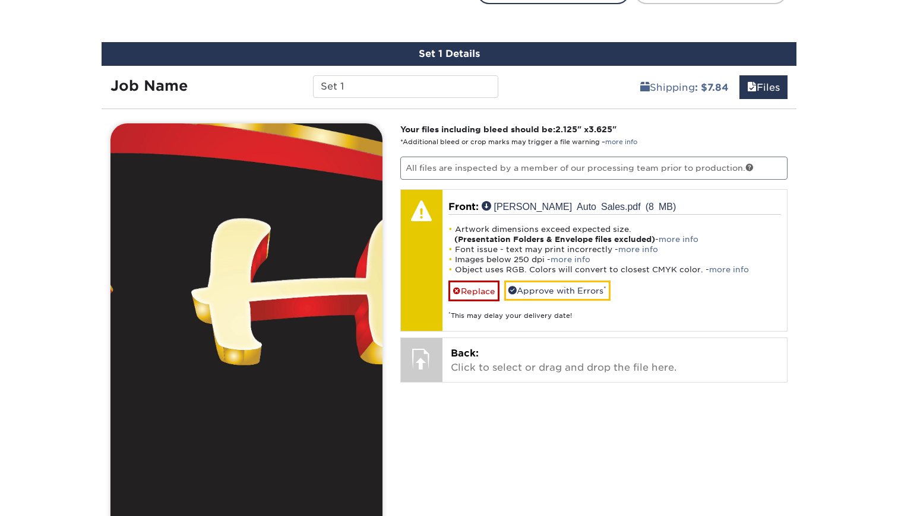
click at [316, 321] on img at bounding box center [246, 354] width 272 height 463
